Goal: Find specific page/section

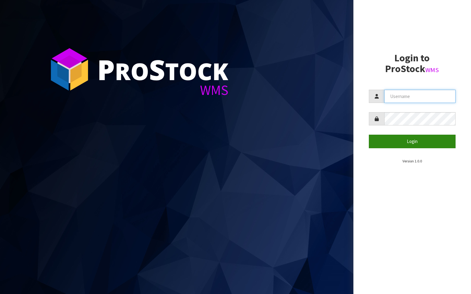
type input "aquacooler"
click at [412, 142] on button "Login" at bounding box center [412, 141] width 87 height 13
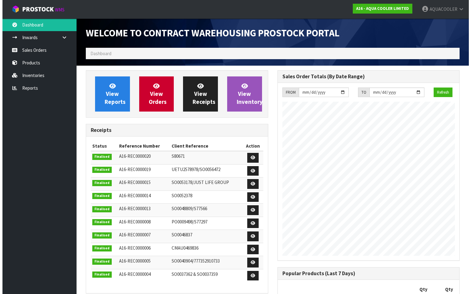
scroll to position [332, 191]
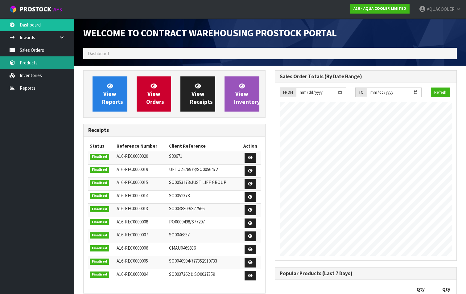
click at [40, 62] on link "Products" at bounding box center [37, 62] width 74 height 13
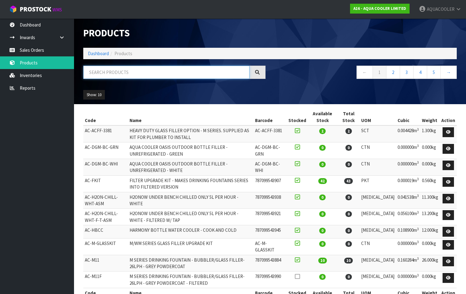
click at [106, 74] on input "text" at bounding box center [166, 72] width 166 height 13
click at [131, 69] on input "text" at bounding box center [166, 72] width 166 height 13
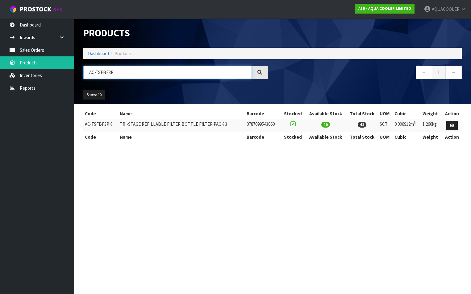
click at [123, 74] on input "AC-TSFBF3P" at bounding box center [167, 72] width 168 height 13
type input "A"
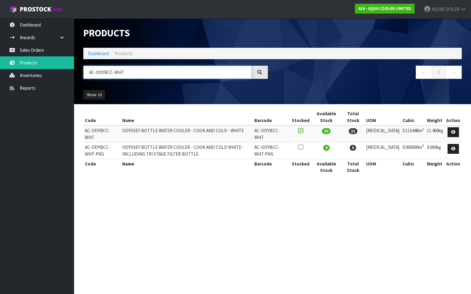
type input "AC-ODYBCC-WHT"
